Goal: Information Seeking & Learning: Learn about a topic

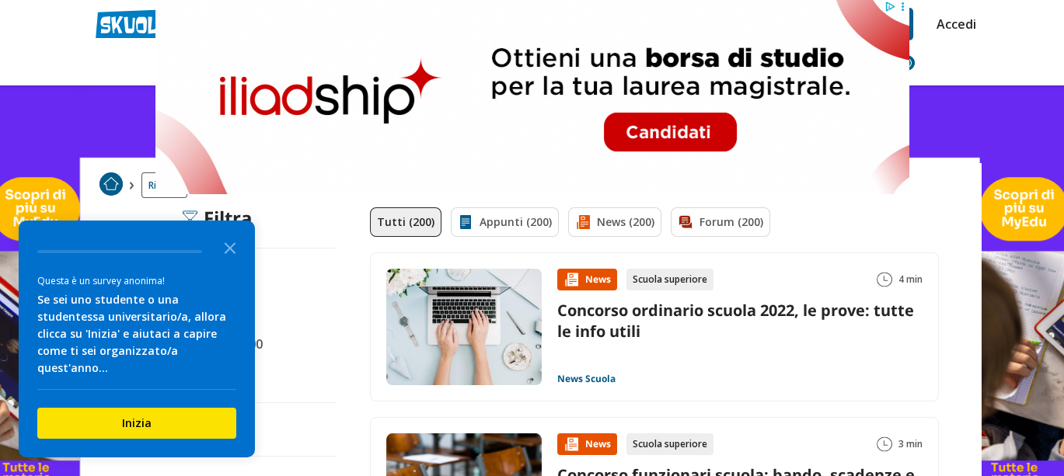
click at [458, 218] on img at bounding box center [466, 222] width 16 height 16
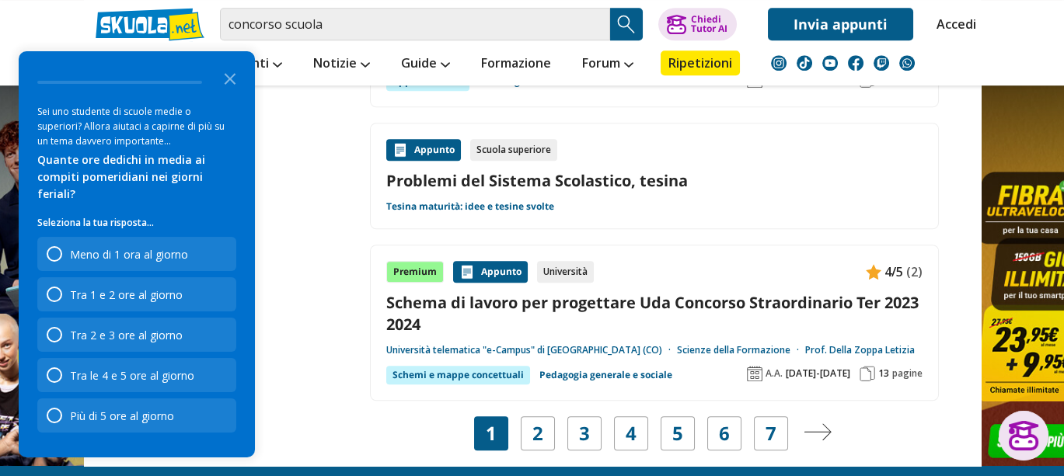
scroll to position [3029, 0]
